Goal: Contribute content

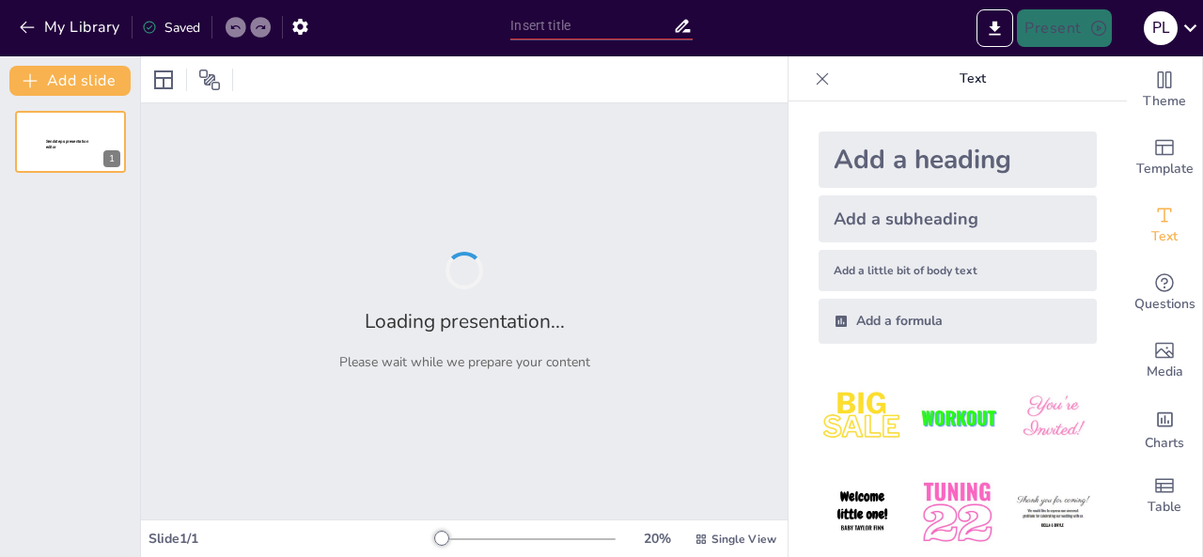
type input ""De la tècnica a la presència: la mirada Gestalt en la professió infermera""
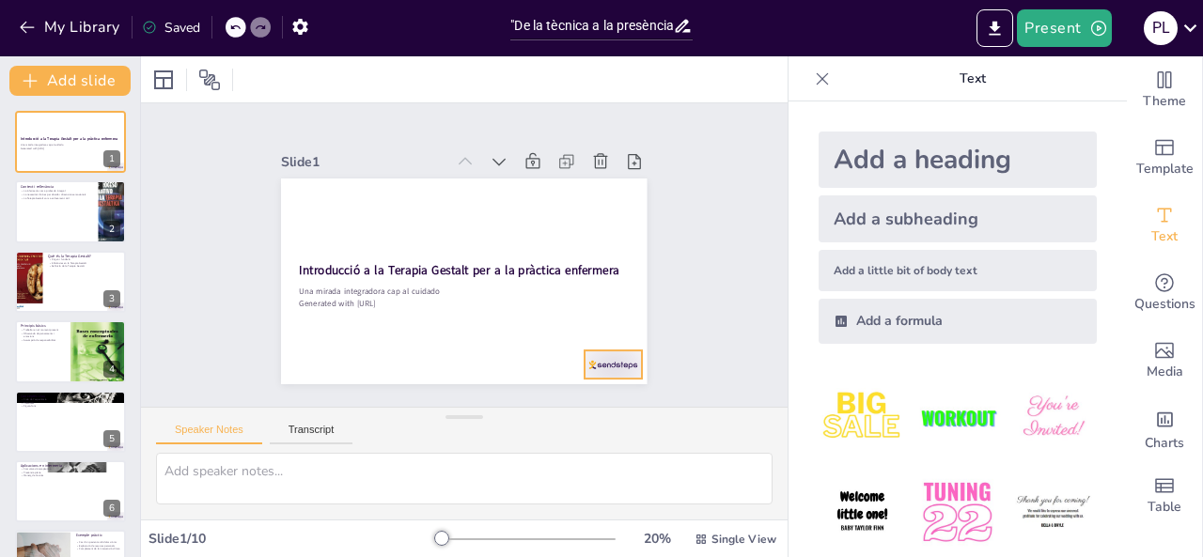
click at [597, 365] on div at bounding box center [601, 380] width 60 height 35
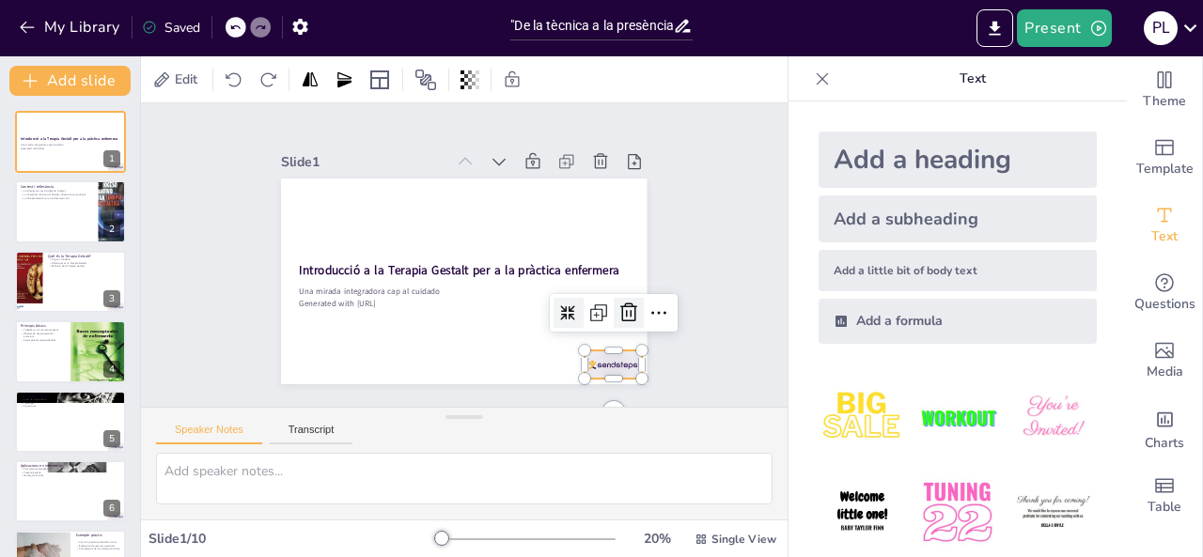
click at [611, 318] on icon at bounding box center [621, 330] width 24 height 24
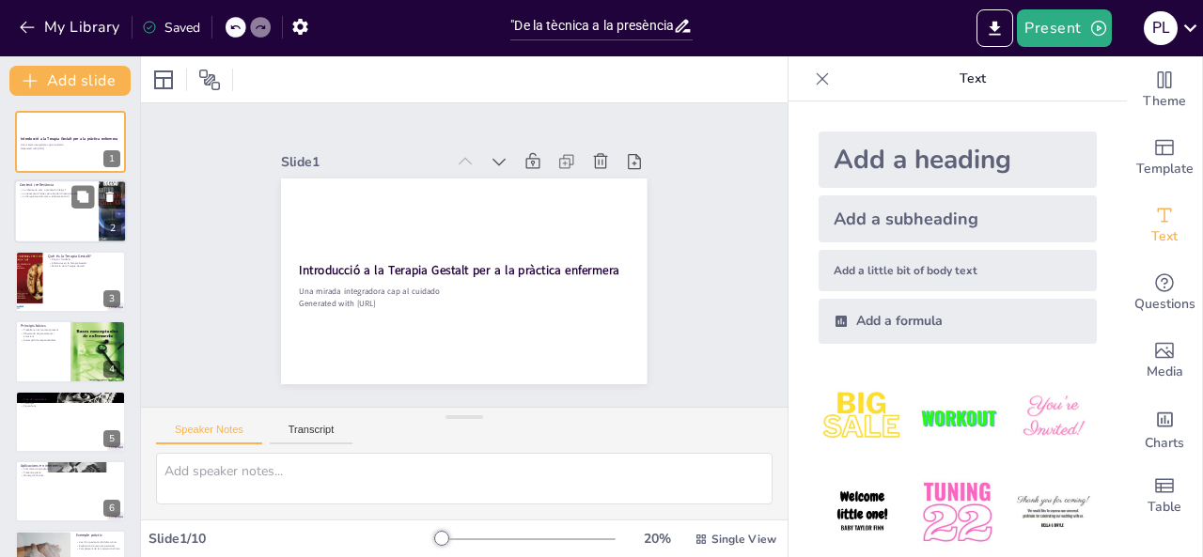
click at [93, 216] on div at bounding box center [70, 212] width 113 height 64
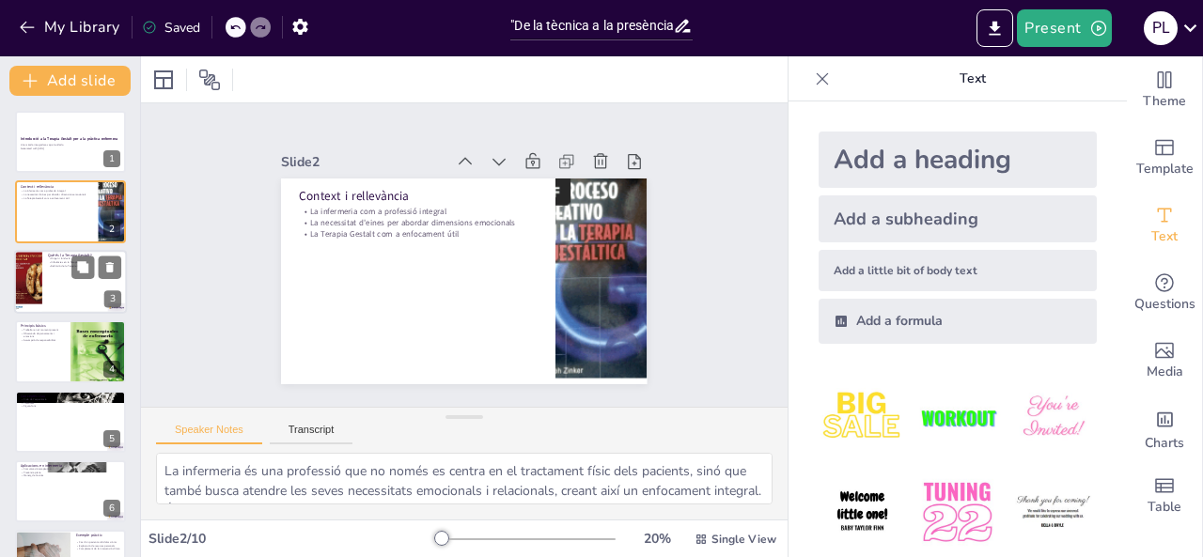
click at [77, 285] on div at bounding box center [70, 282] width 113 height 64
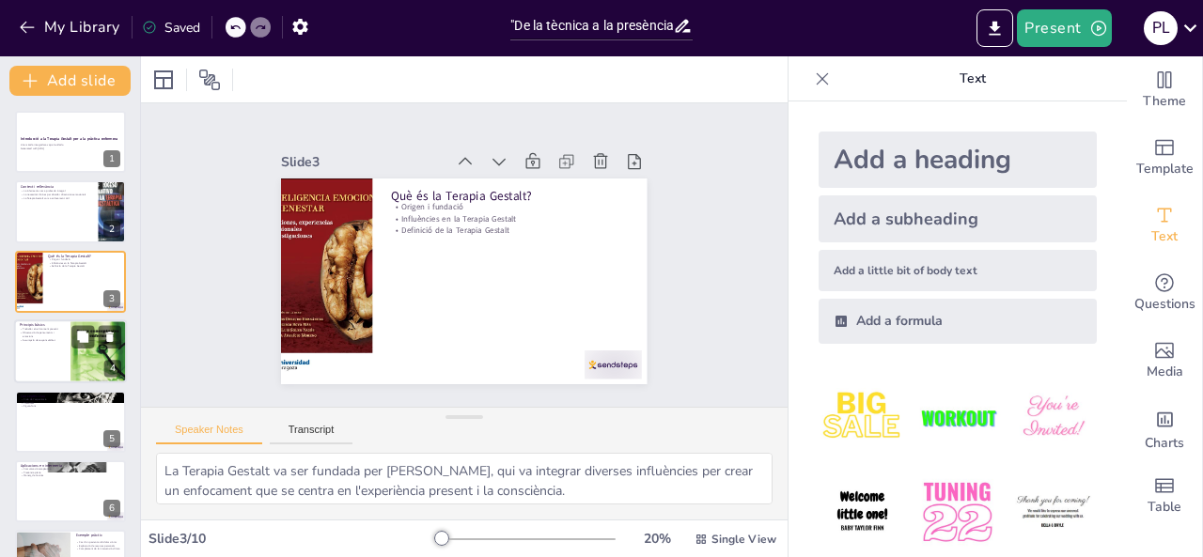
click at [68, 352] on div at bounding box center [70, 351] width 113 height 64
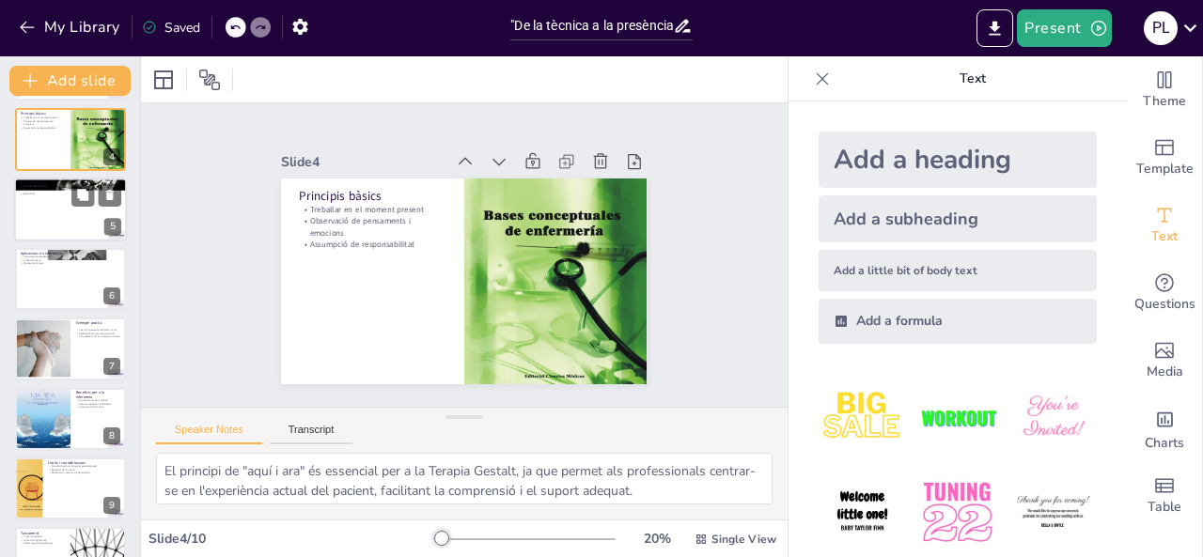
click at [72, 205] on div at bounding box center [96, 194] width 50 height 23
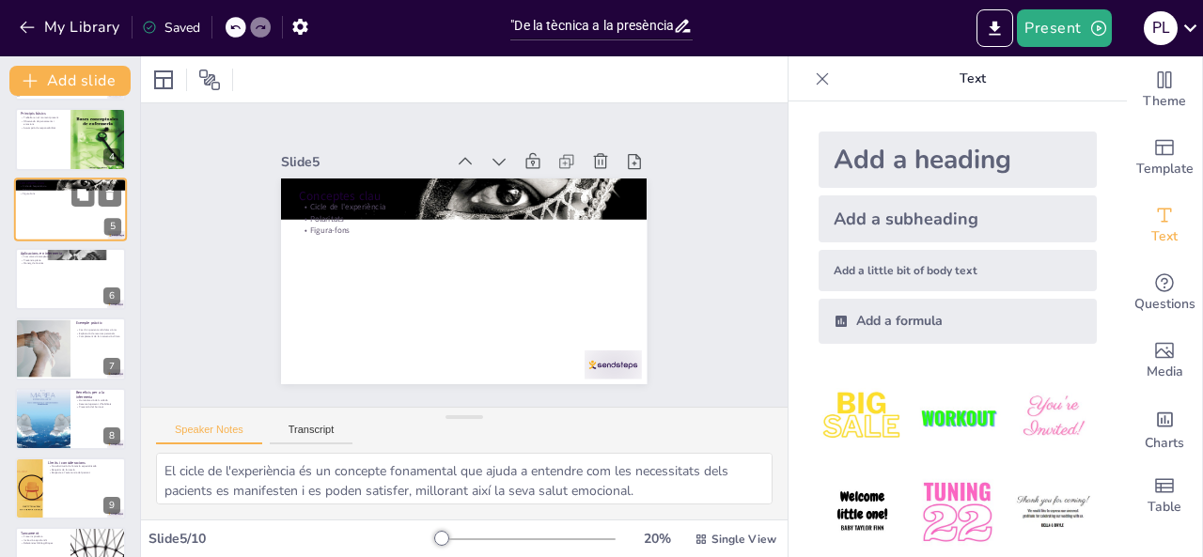
scroll to position [95, 0]
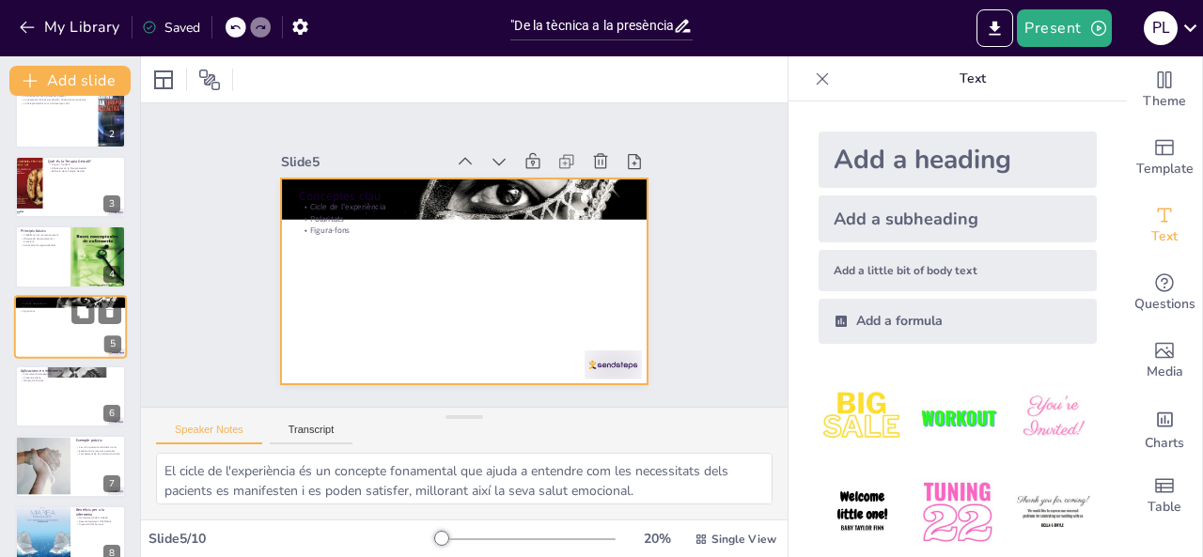
click at [49, 319] on div at bounding box center [70, 327] width 113 height 64
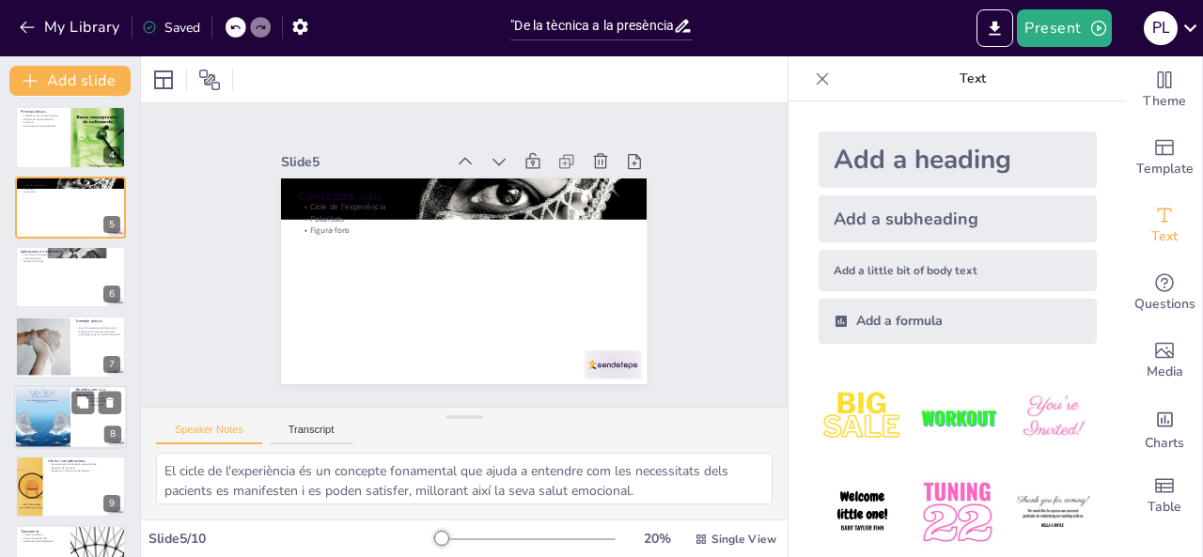
scroll to position [259, 0]
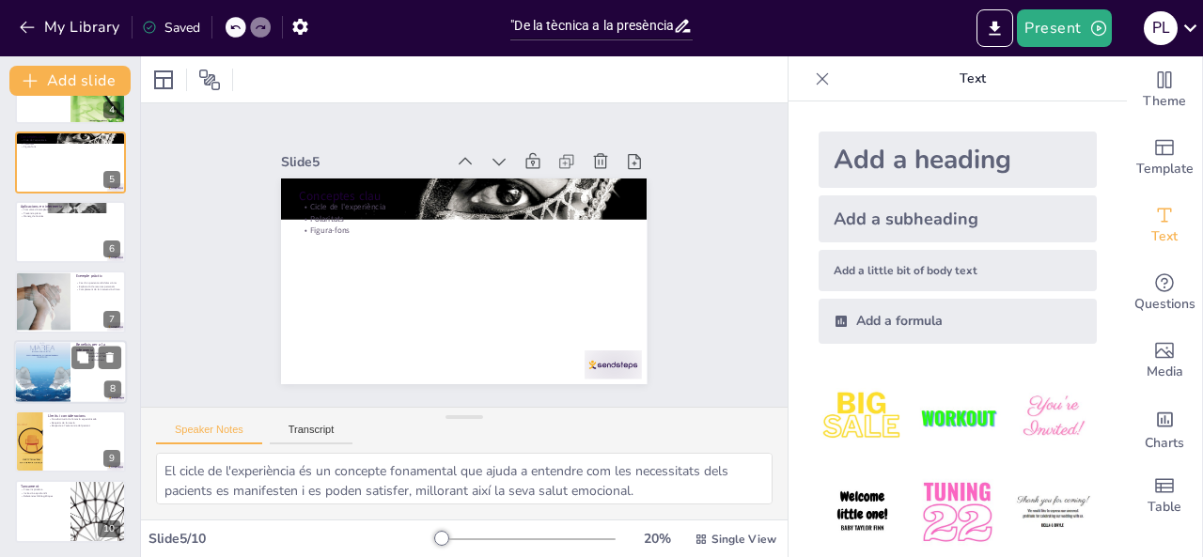
click at [60, 376] on div at bounding box center [42, 372] width 56 height 80
type textarea "La humanització del cuidado és un aspecte fonamental que millora la relació ent…"
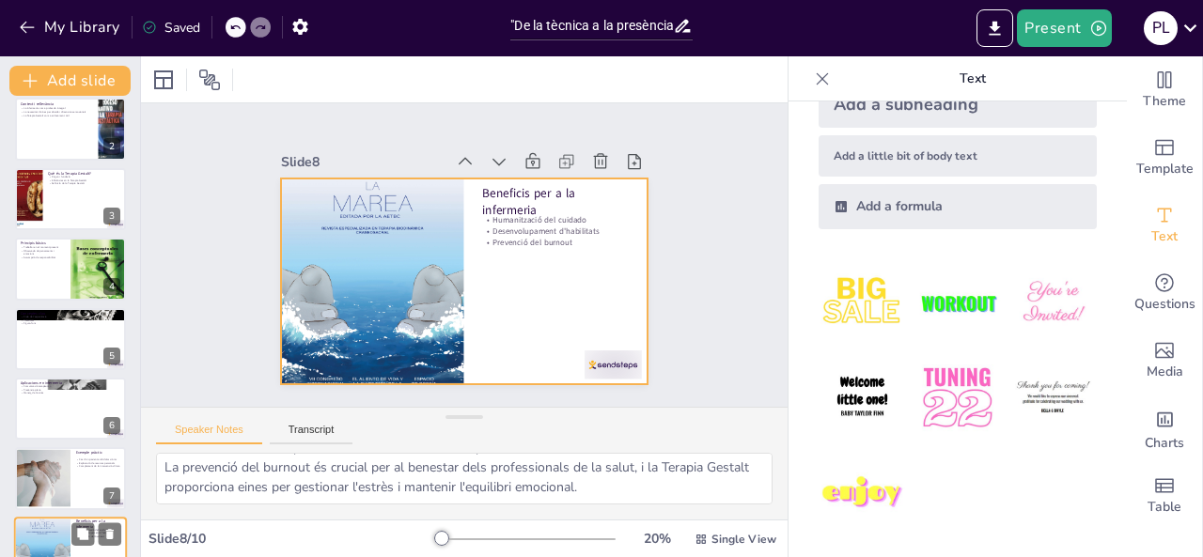
scroll to position [0, 0]
